Goal: Information Seeking & Learning: Check status

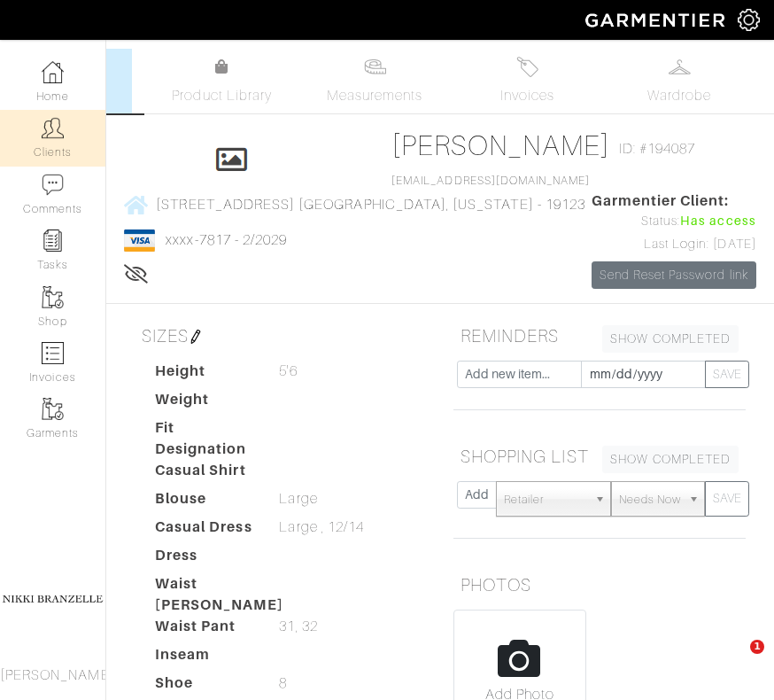
drag, startPoint x: 0, startPoint y: 0, endPoint x: 54, endPoint y: 123, distance: 134.4
click at [53, 123] on img at bounding box center [53, 128] width 22 height 22
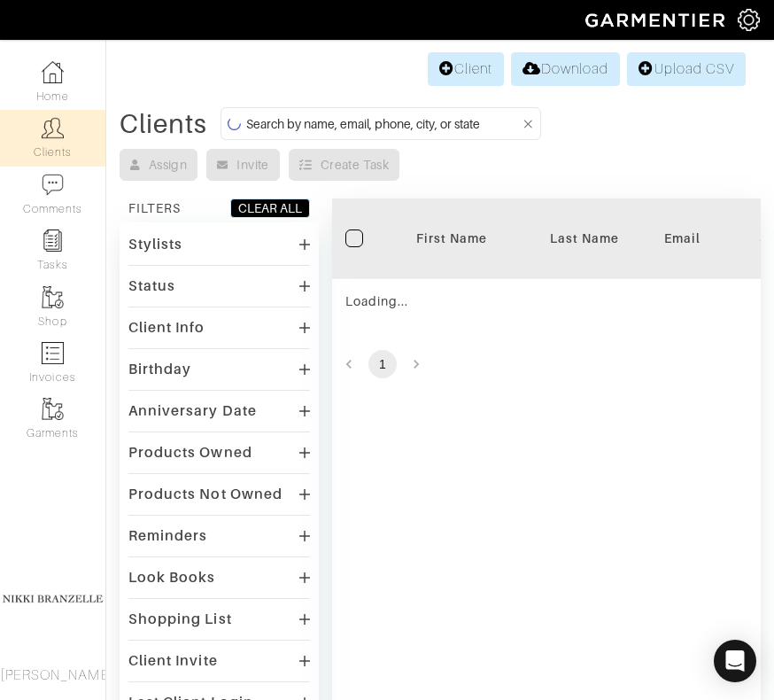
click at [303, 116] on input at bounding box center [383, 123] width 275 height 22
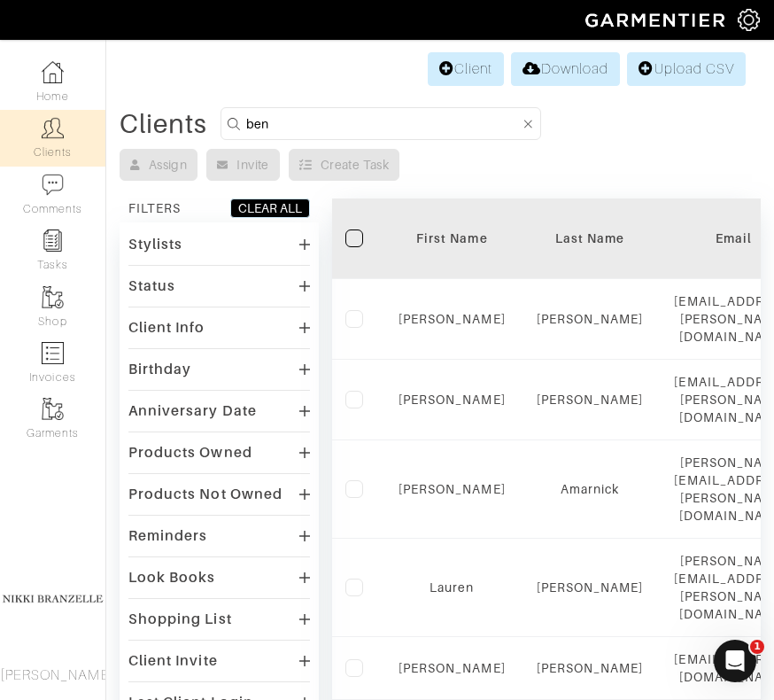
type input "ben"
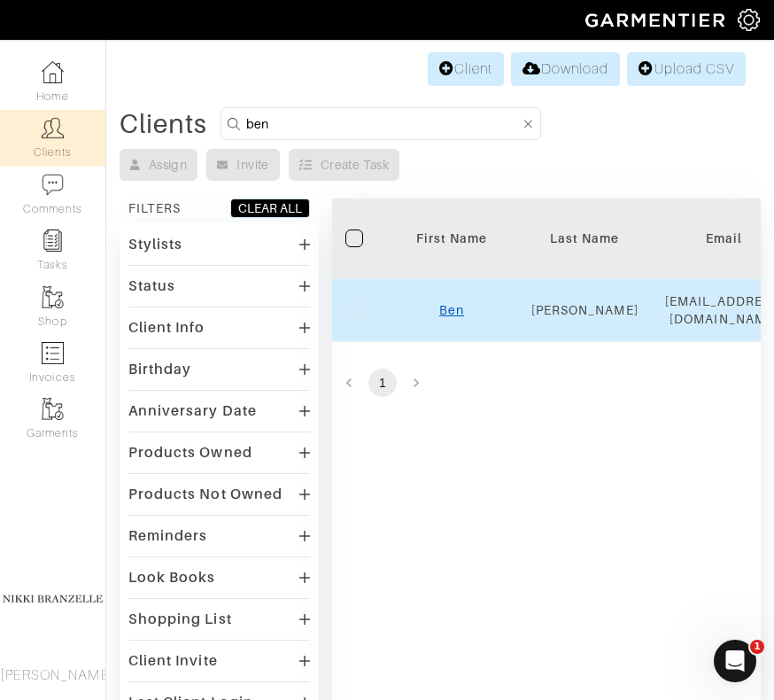
click at [448, 314] on link "Ben" at bounding box center [451, 310] width 25 height 14
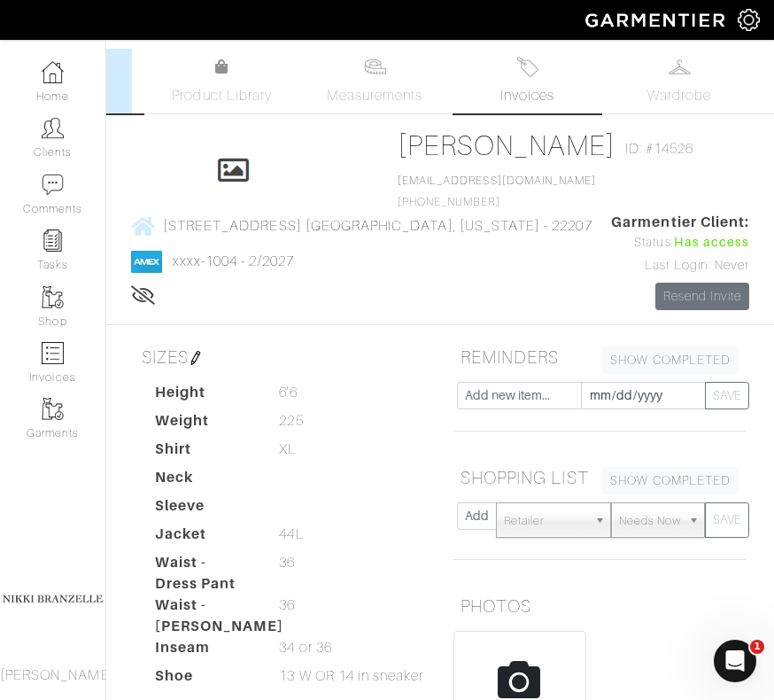
click at [530, 70] on img at bounding box center [527, 67] width 22 height 22
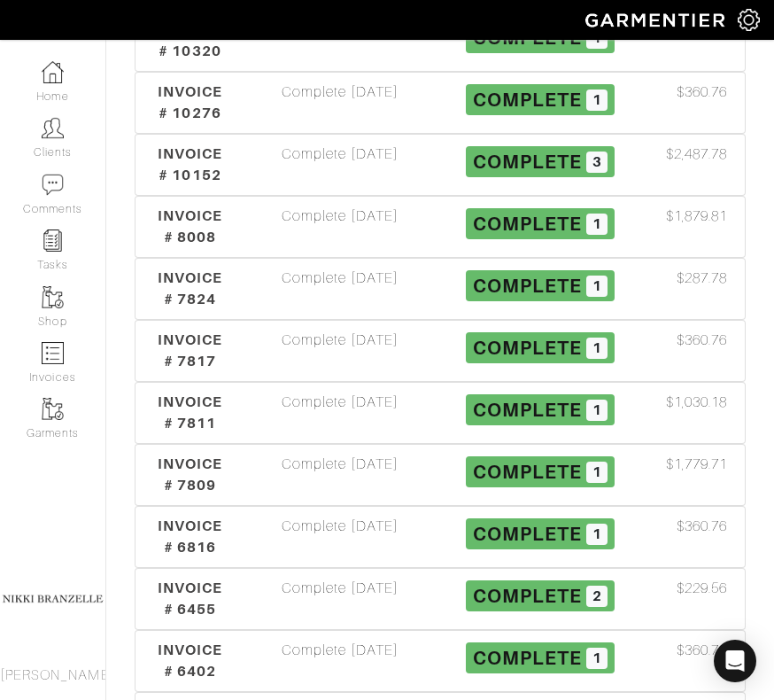
scroll to position [1018, 0]
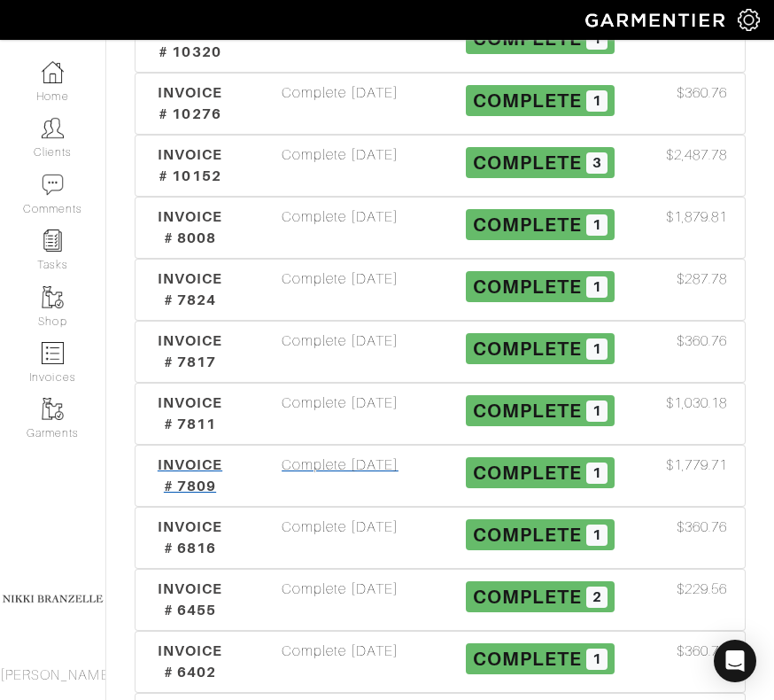
click at [190, 476] on div "INVOICE # 7809" at bounding box center [190, 475] width 100 height 43
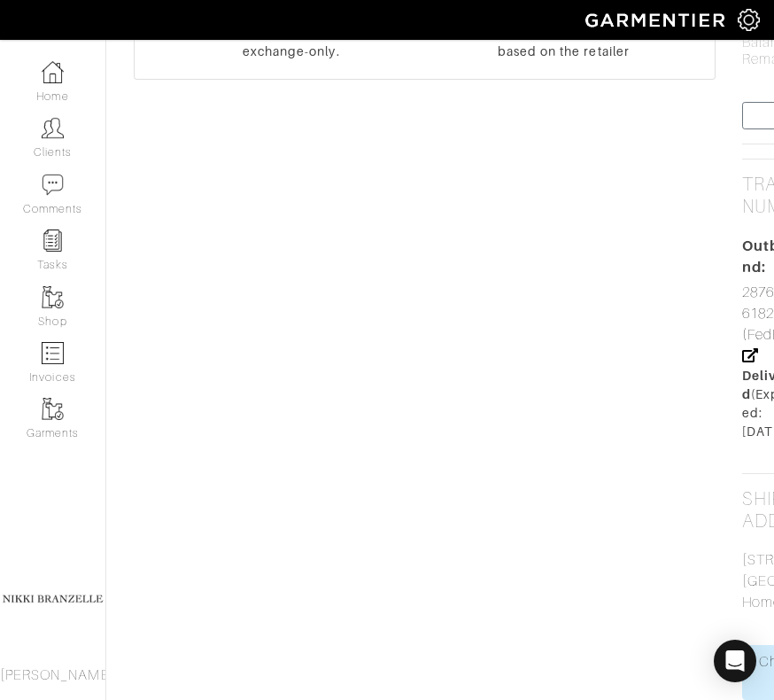
scroll to position [773, 0]
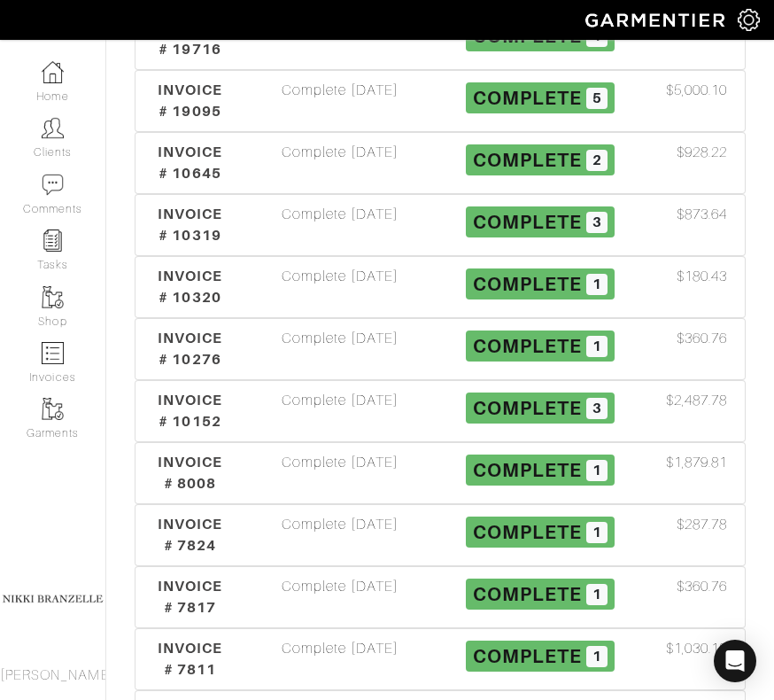
scroll to position [1018, 0]
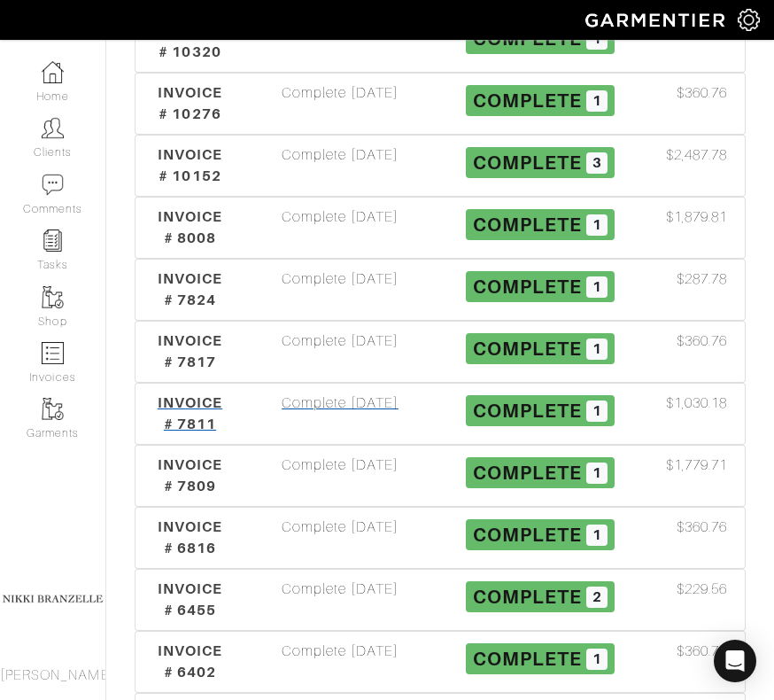
click at [303, 404] on div "Complete [DATE]" at bounding box center [340, 413] width 200 height 43
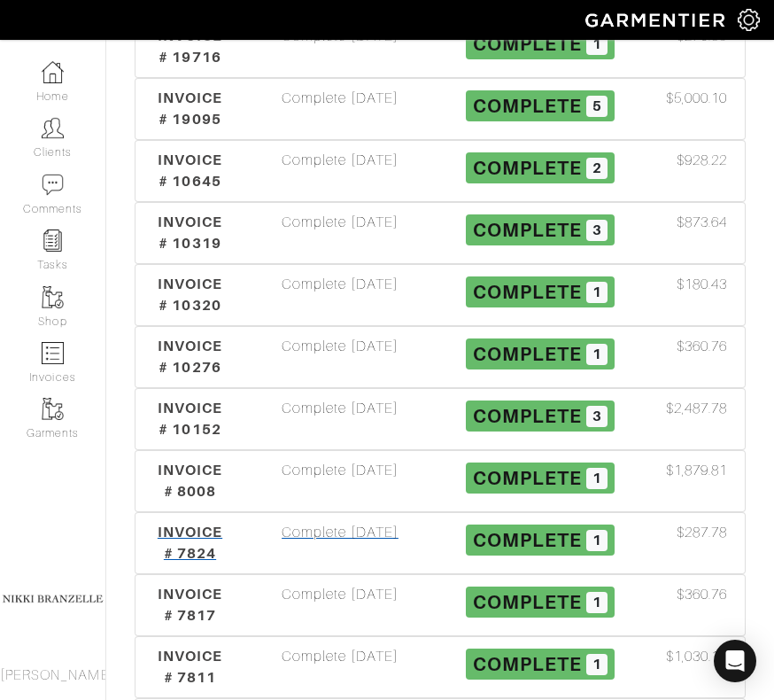
scroll to position [764, 0]
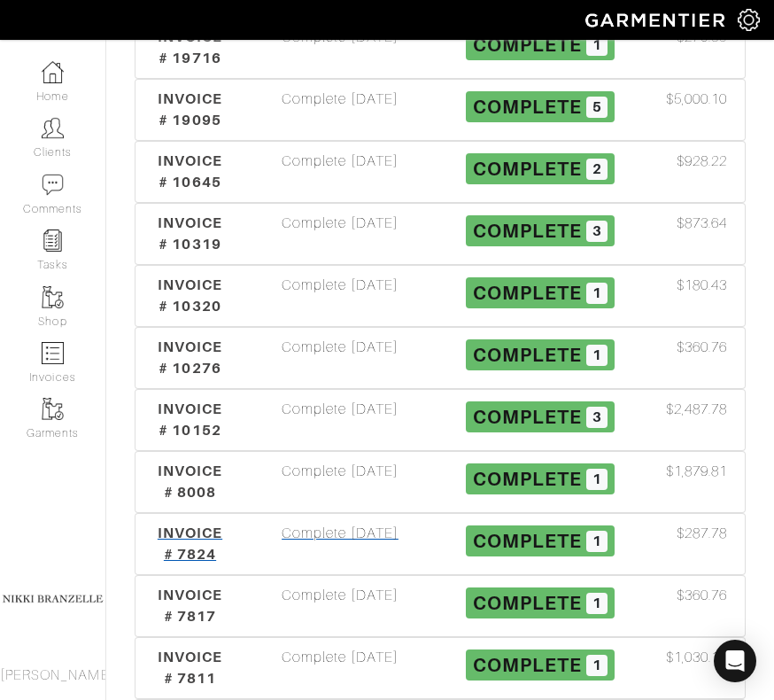
click at [308, 537] on div "Complete [DATE]" at bounding box center [340, 543] width 200 height 43
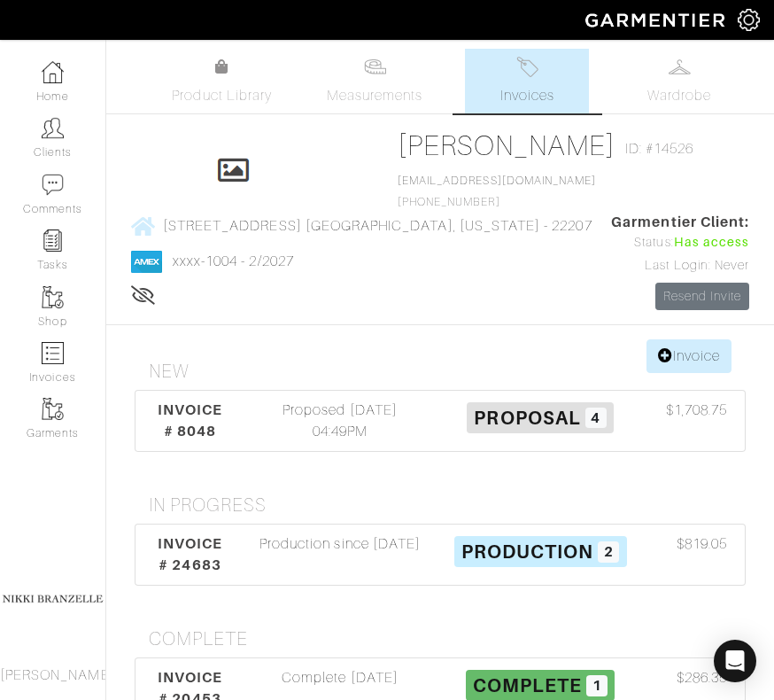
scroll to position [764, 0]
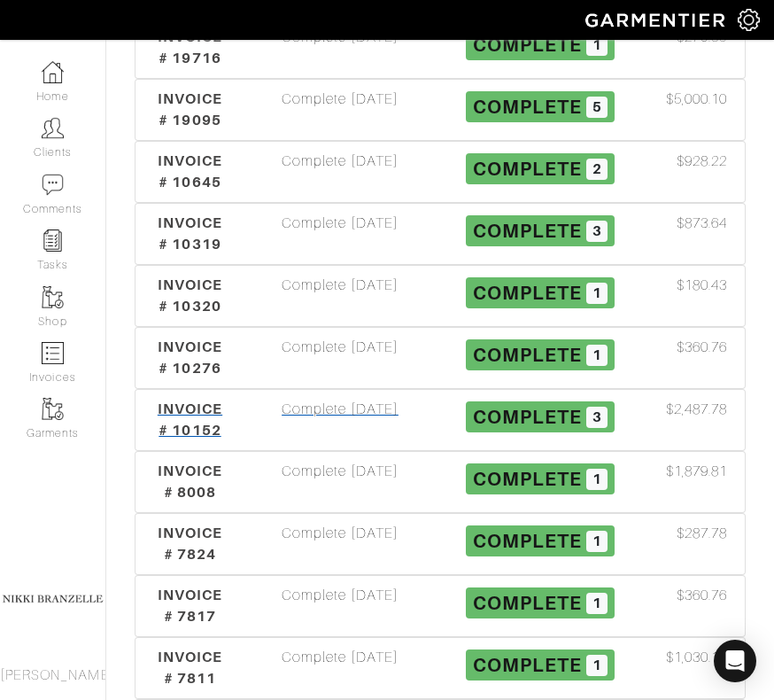
click at [339, 406] on div "Complete [DATE]" at bounding box center [340, 420] width 200 height 43
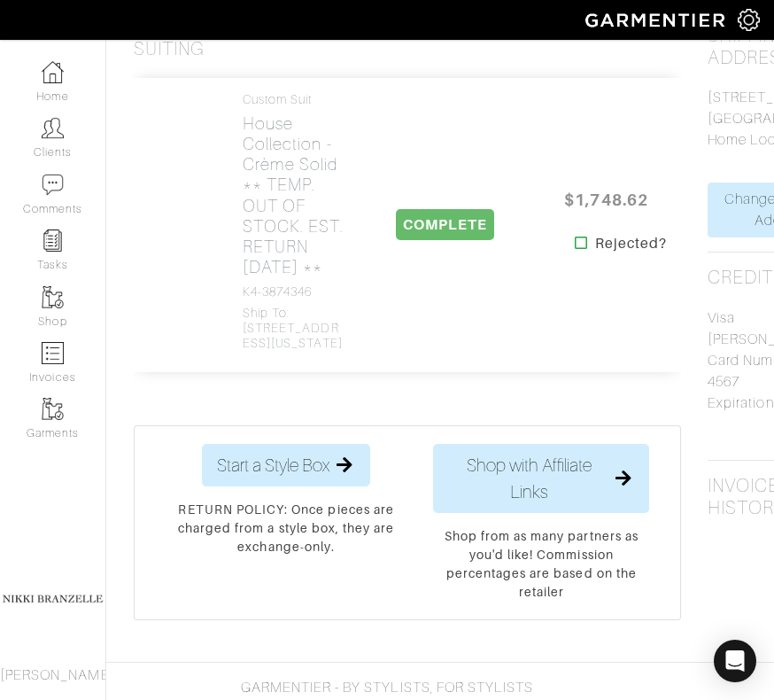
scroll to position [966, 0]
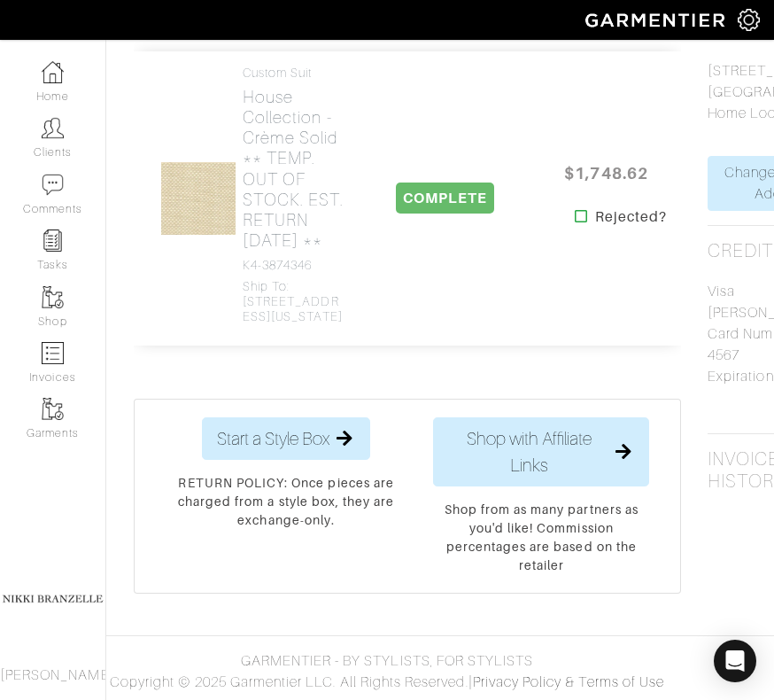
scroll to position [764, 0]
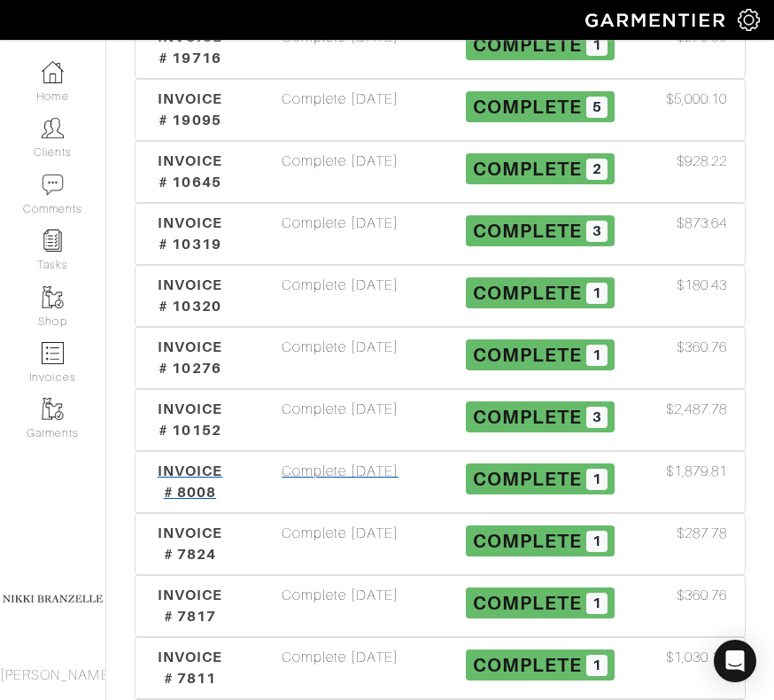
click at [298, 490] on div "Complete [DATE]" at bounding box center [340, 481] width 200 height 43
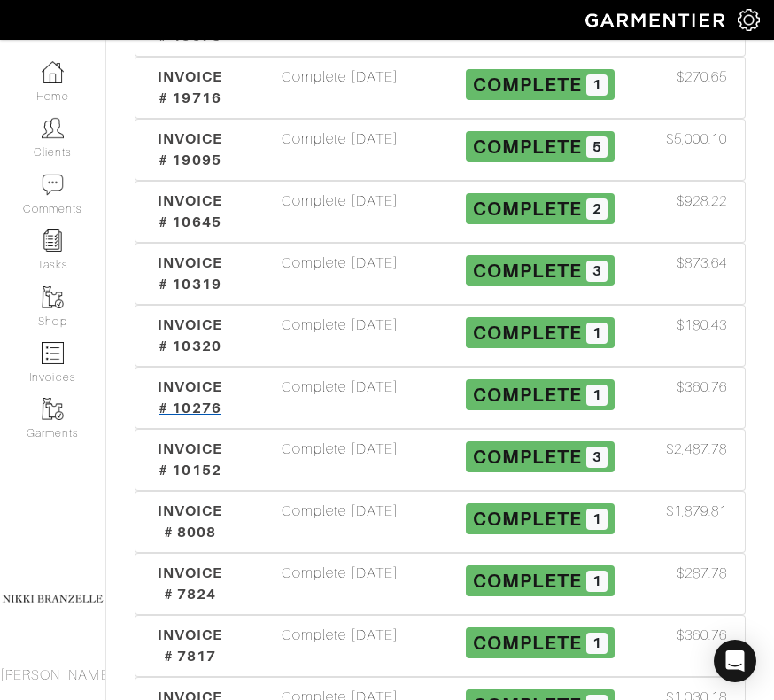
scroll to position [716, 0]
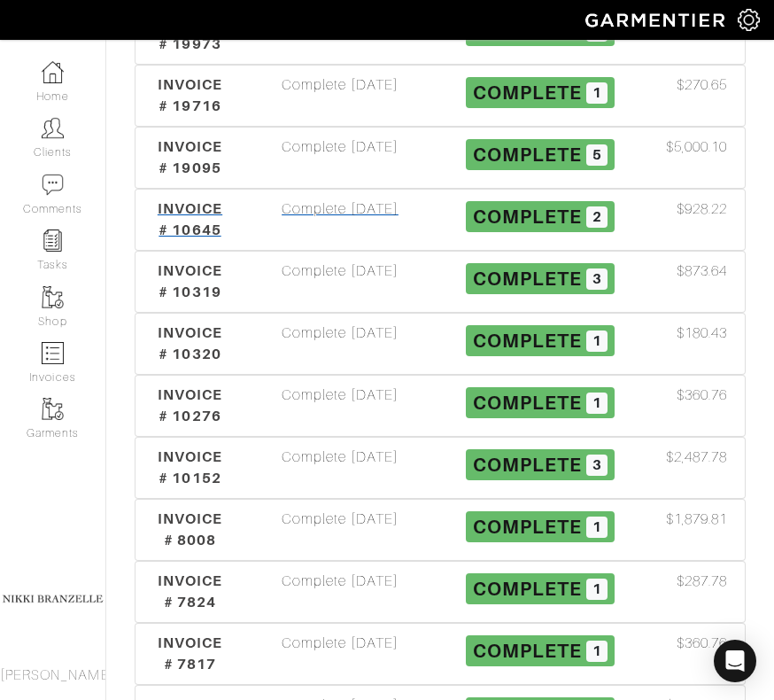
click at [352, 204] on div "Complete [DATE]" at bounding box center [340, 219] width 200 height 43
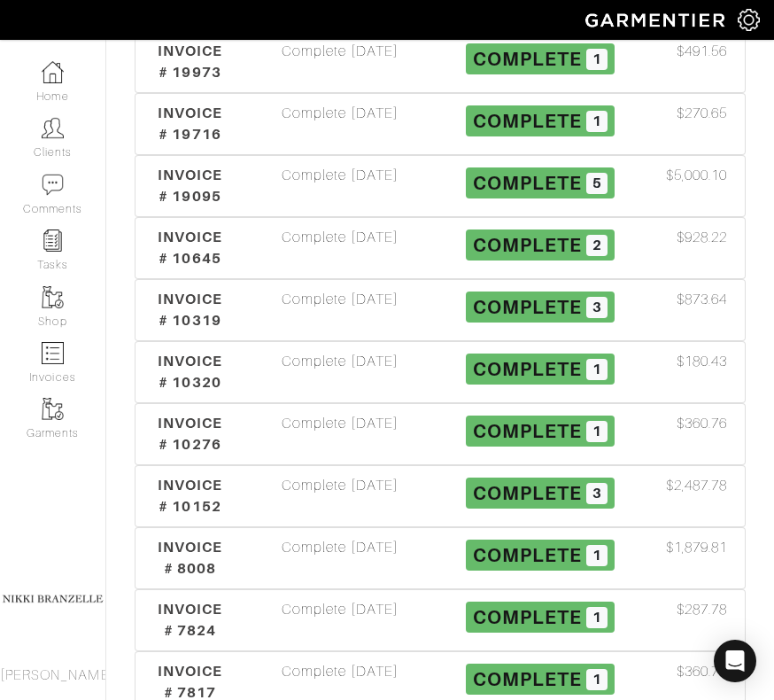
scroll to position [716, 0]
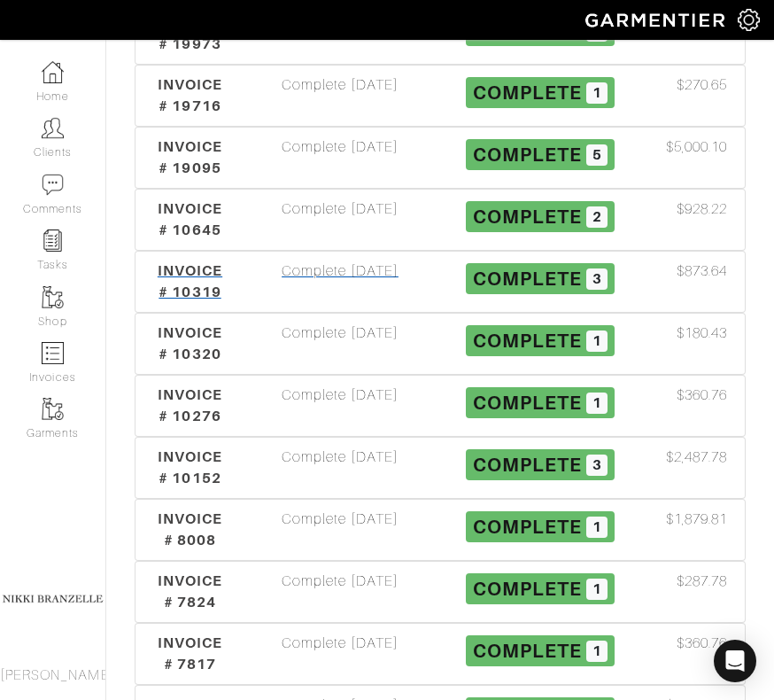
click at [349, 271] on div "Complete [DATE]" at bounding box center [340, 281] width 200 height 43
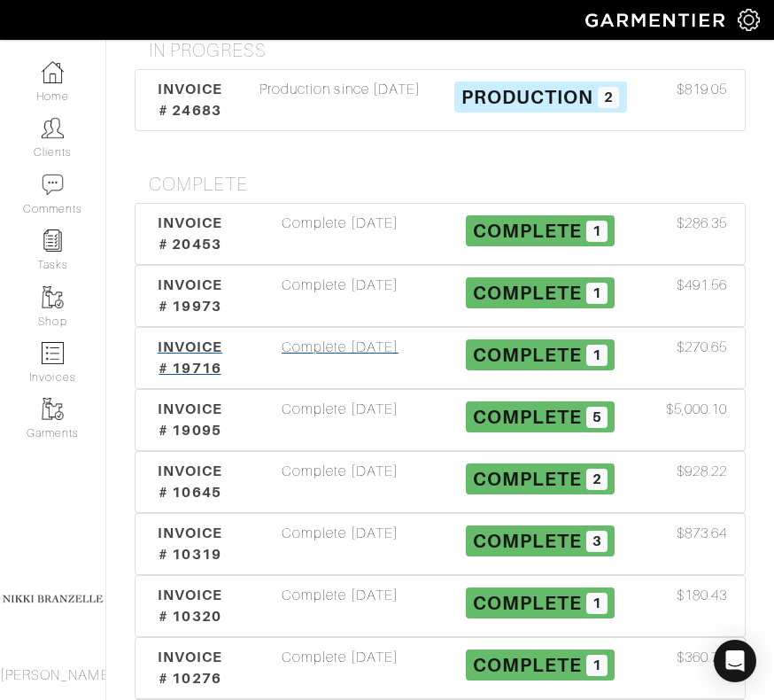
scroll to position [456, 0]
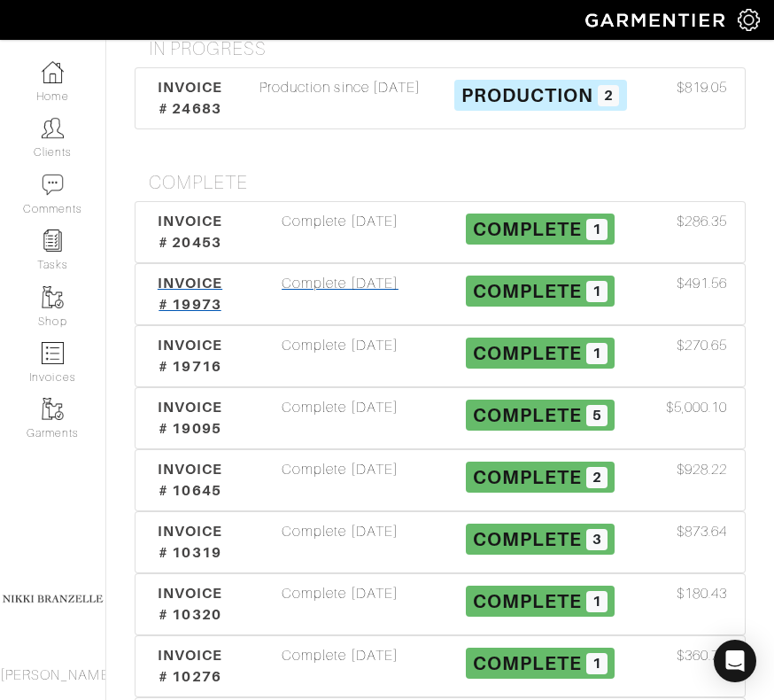
click at [322, 275] on div "Complete [DATE]" at bounding box center [340, 294] width 200 height 43
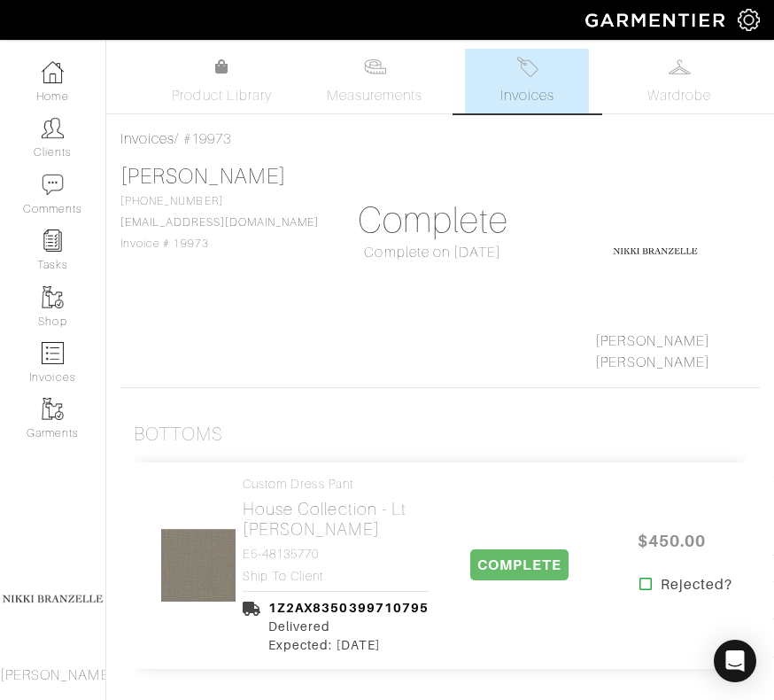
scroll to position [456, 0]
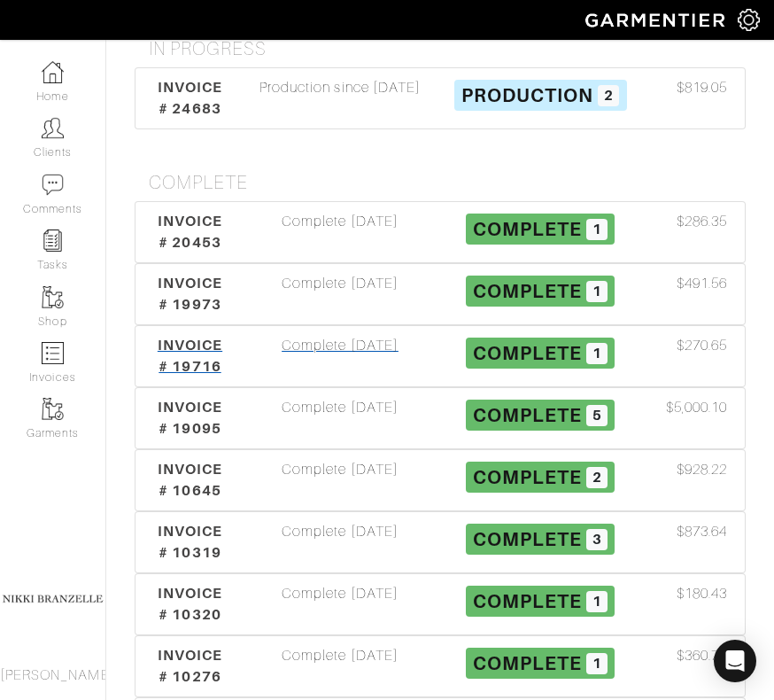
click at [277, 354] on div "Complete [DATE]" at bounding box center [340, 356] width 200 height 43
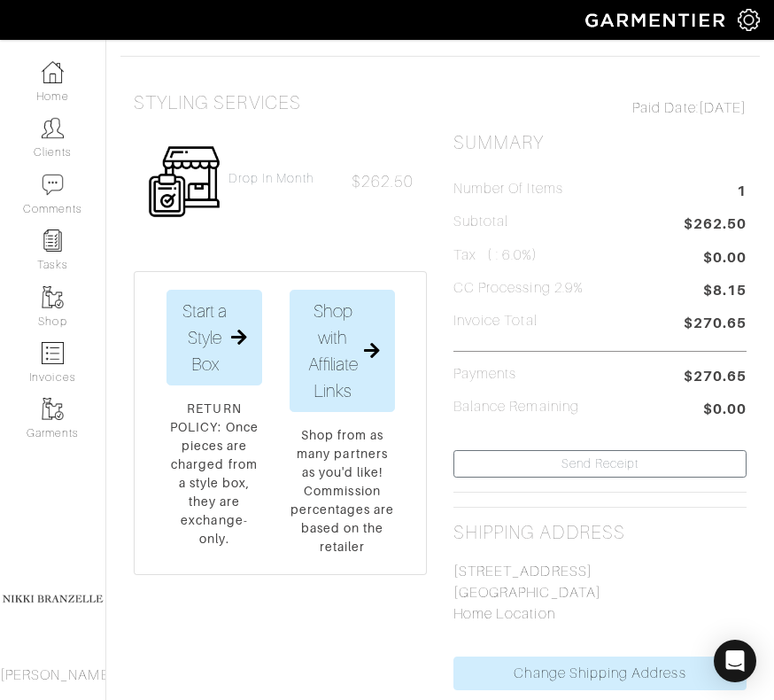
scroll to position [345, 0]
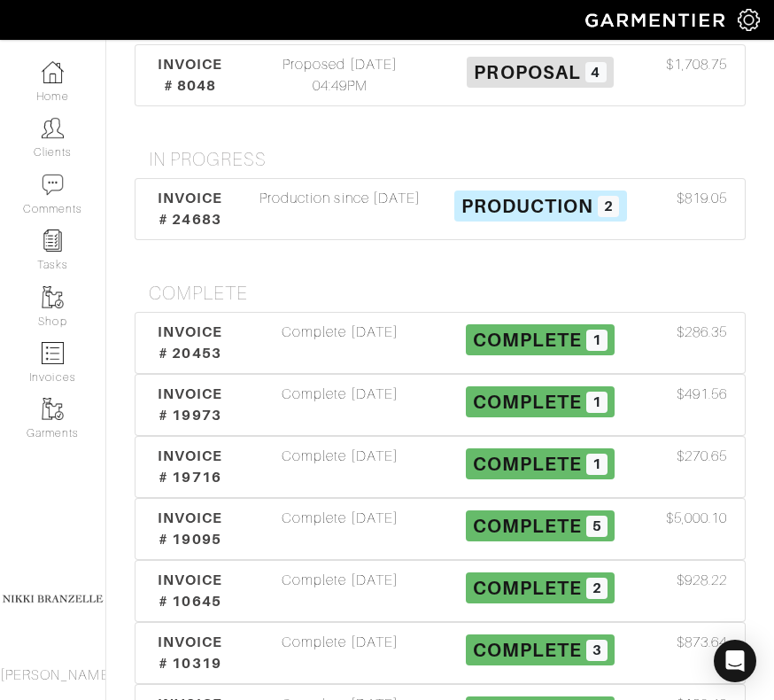
scroll to position [456, 0]
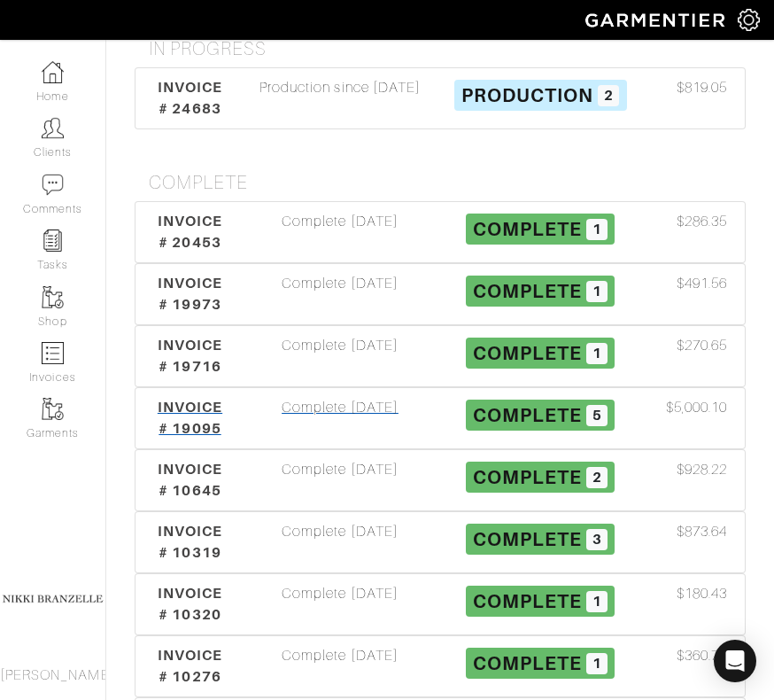
click at [349, 408] on div "Complete [DATE]" at bounding box center [340, 418] width 200 height 43
